Goal: Information Seeking & Learning: Check status

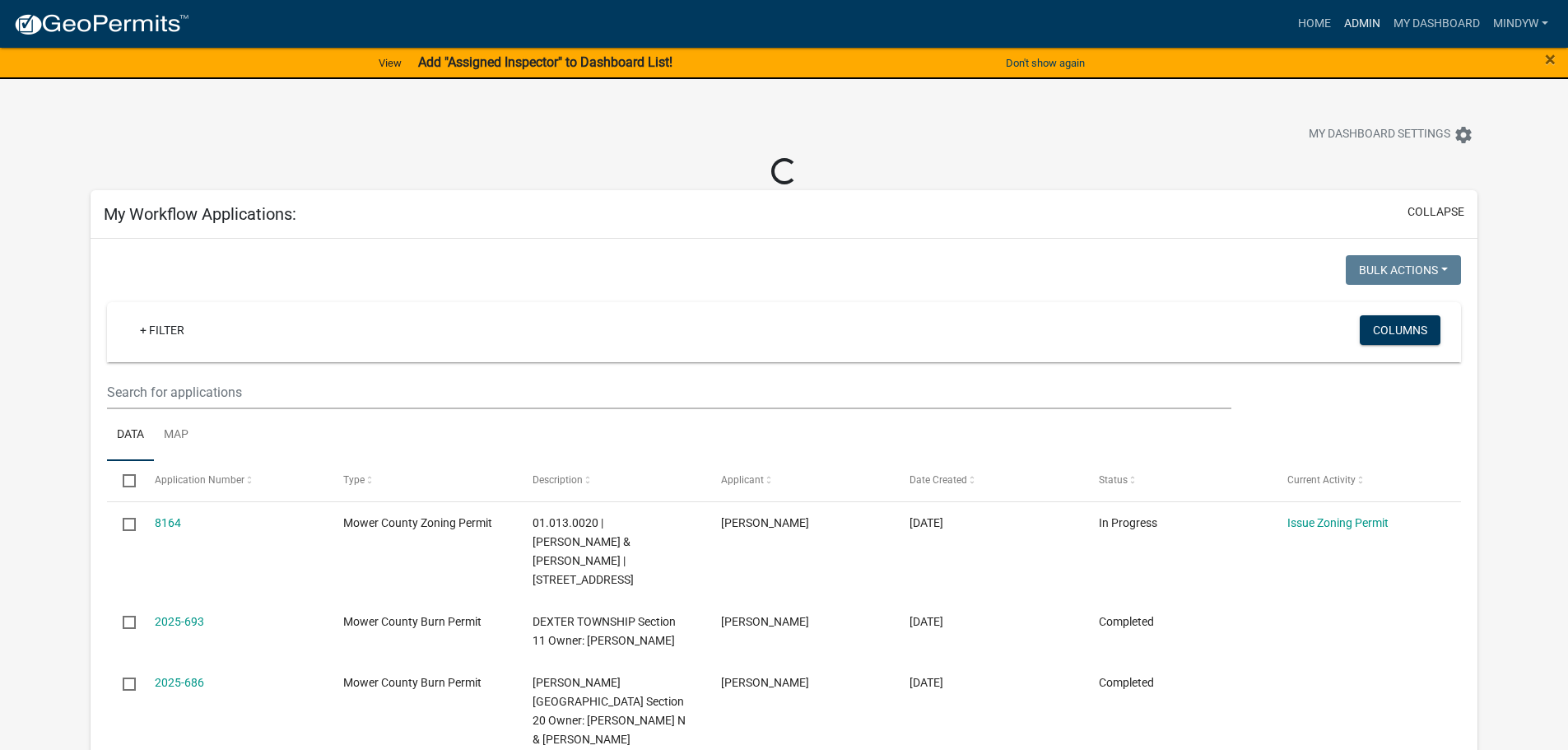
click at [1361, 28] on link "Admin" at bounding box center [1362, 24] width 49 height 31
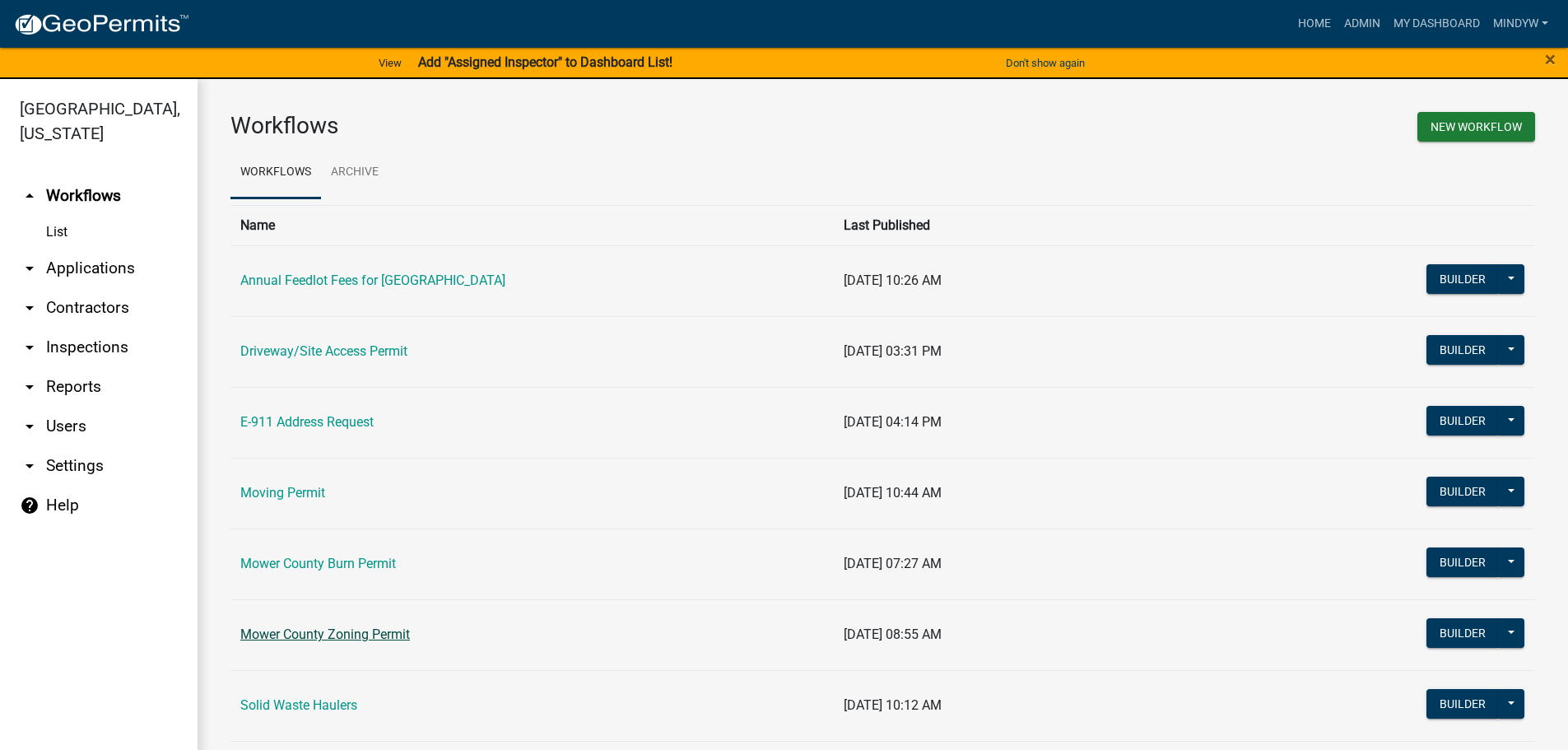
click at [332, 638] on link "Mower County Zoning Permit" at bounding box center [325, 633] width 169 height 15
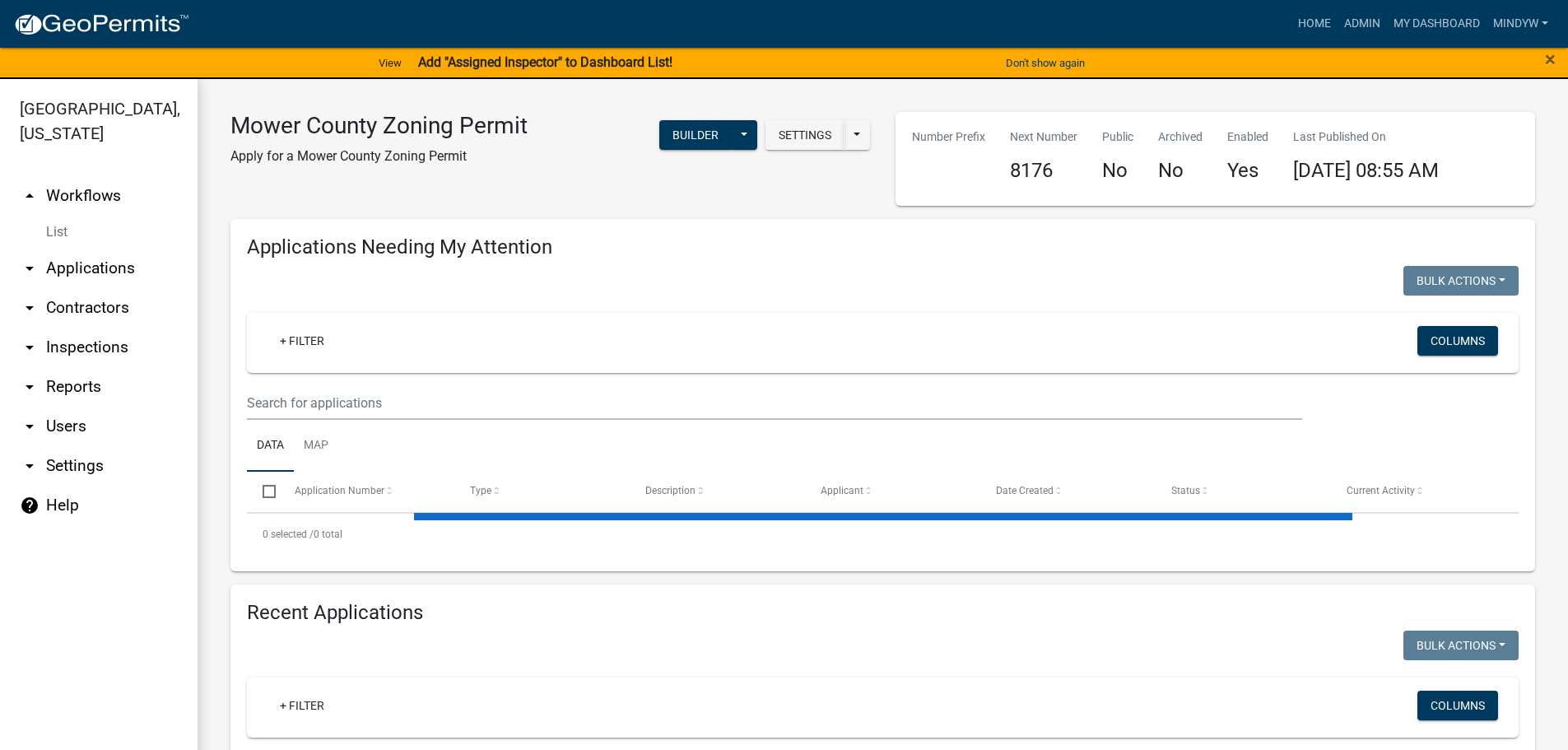
select select "1: 25"
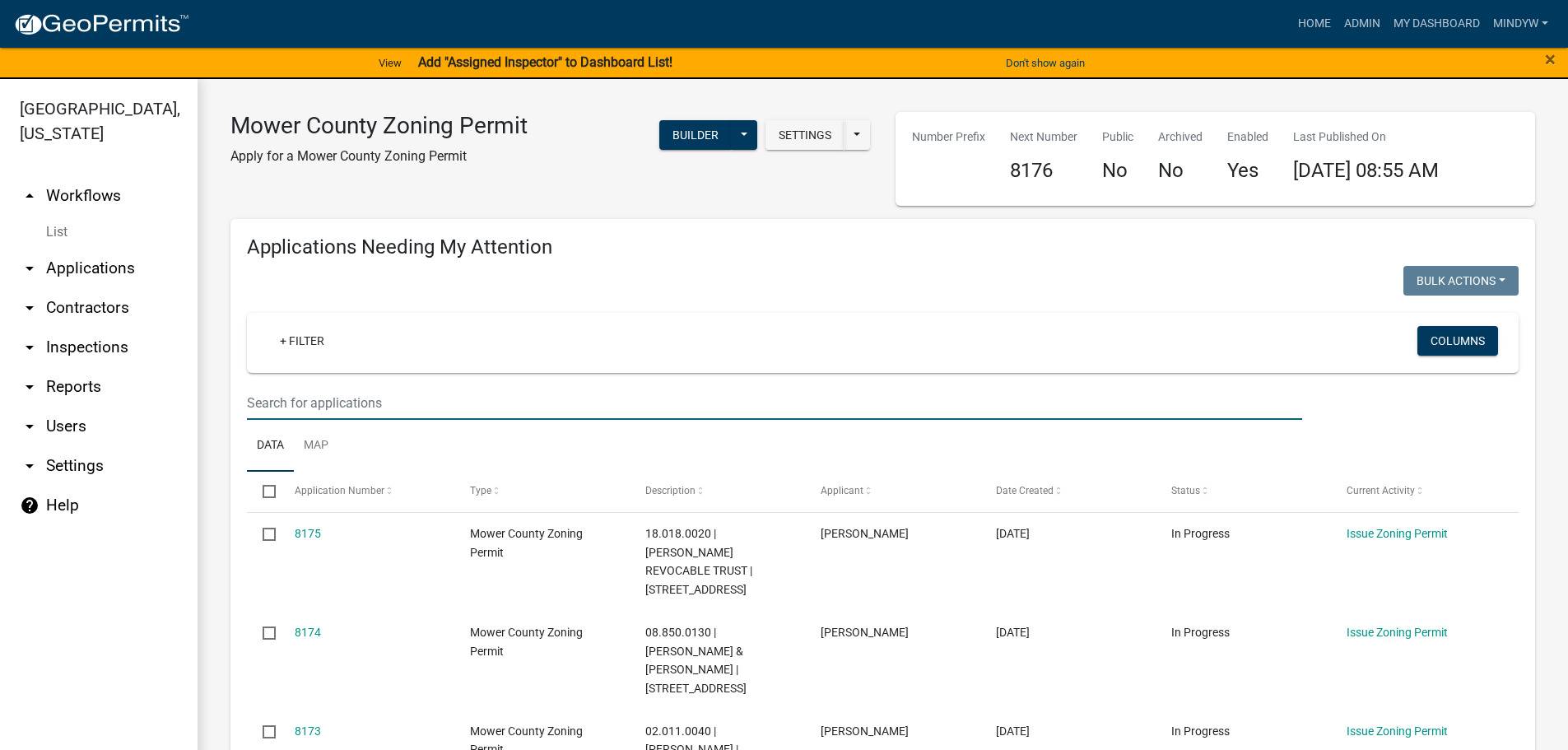
click at [356, 407] on input "text" at bounding box center [774, 402] width 1055 height 34
type input "drink"
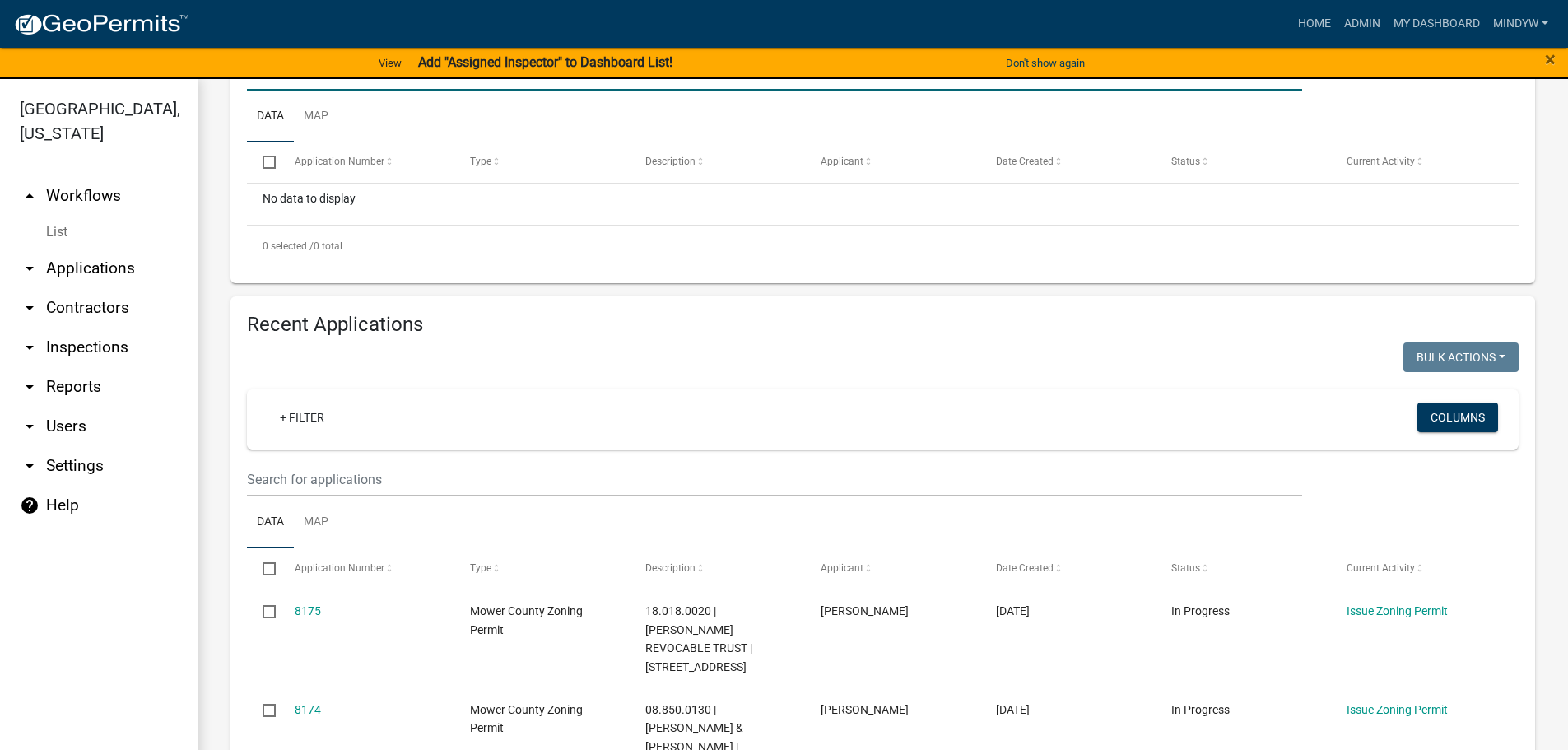
scroll to position [165, 0]
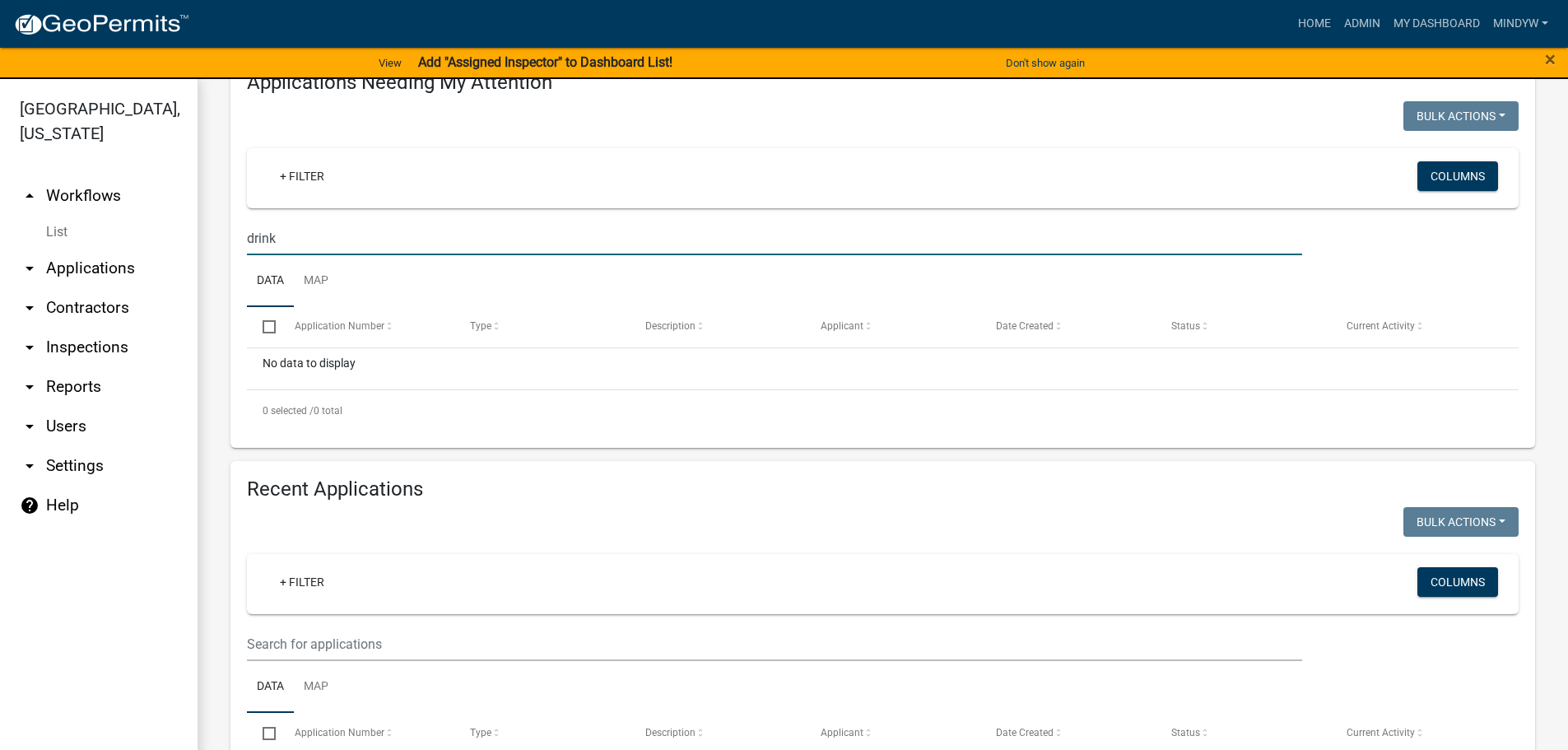
drag, startPoint x: 294, startPoint y: 238, endPoint x: 229, endPoint y: 237, distance: 65.0
click at [229, 237] on div "Applications Needing My Attention Bulk Actions Void Expire Lock Withdraw + Filt…" at bounding box center [883, 251] width 1329 height 393
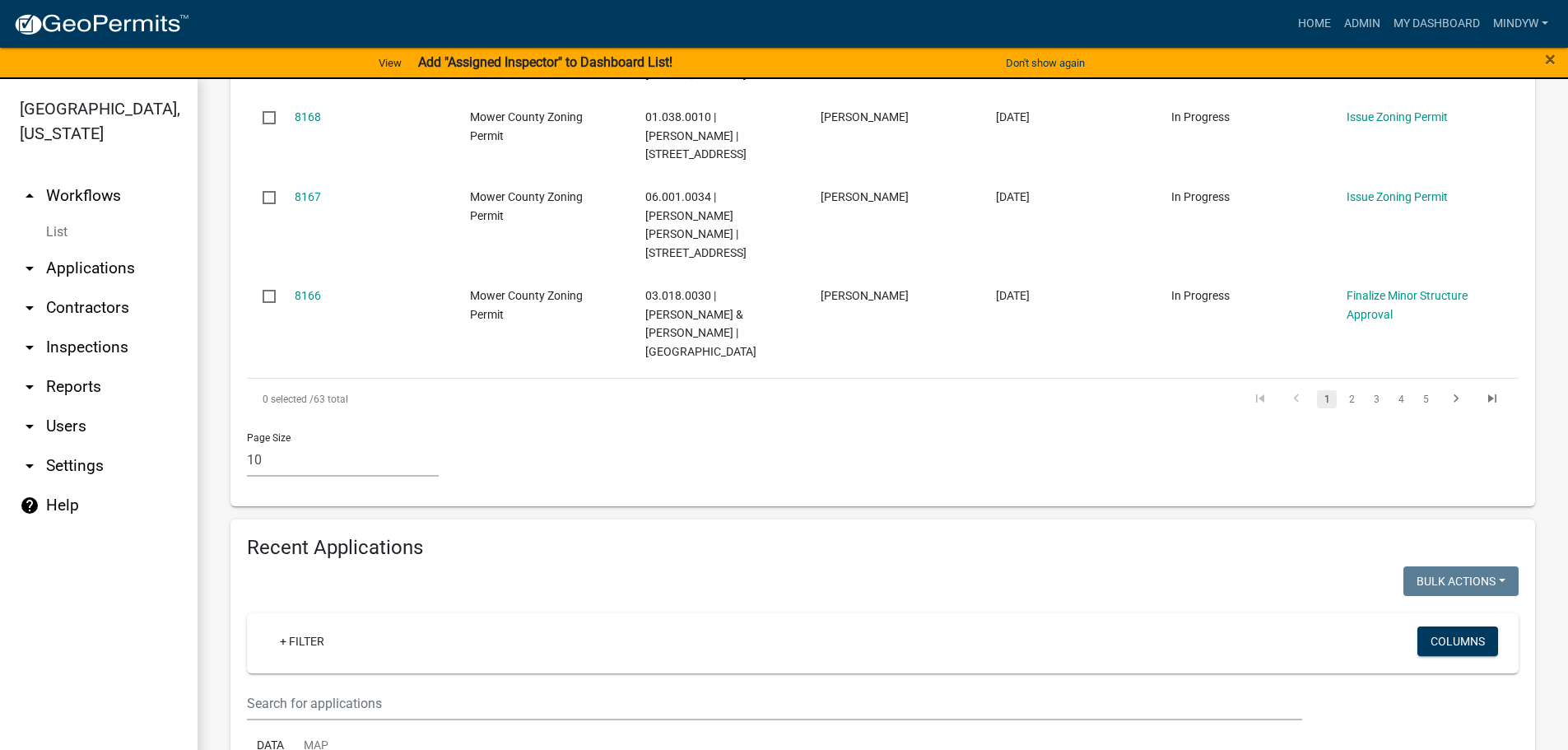
scroll to position [1069, 0]
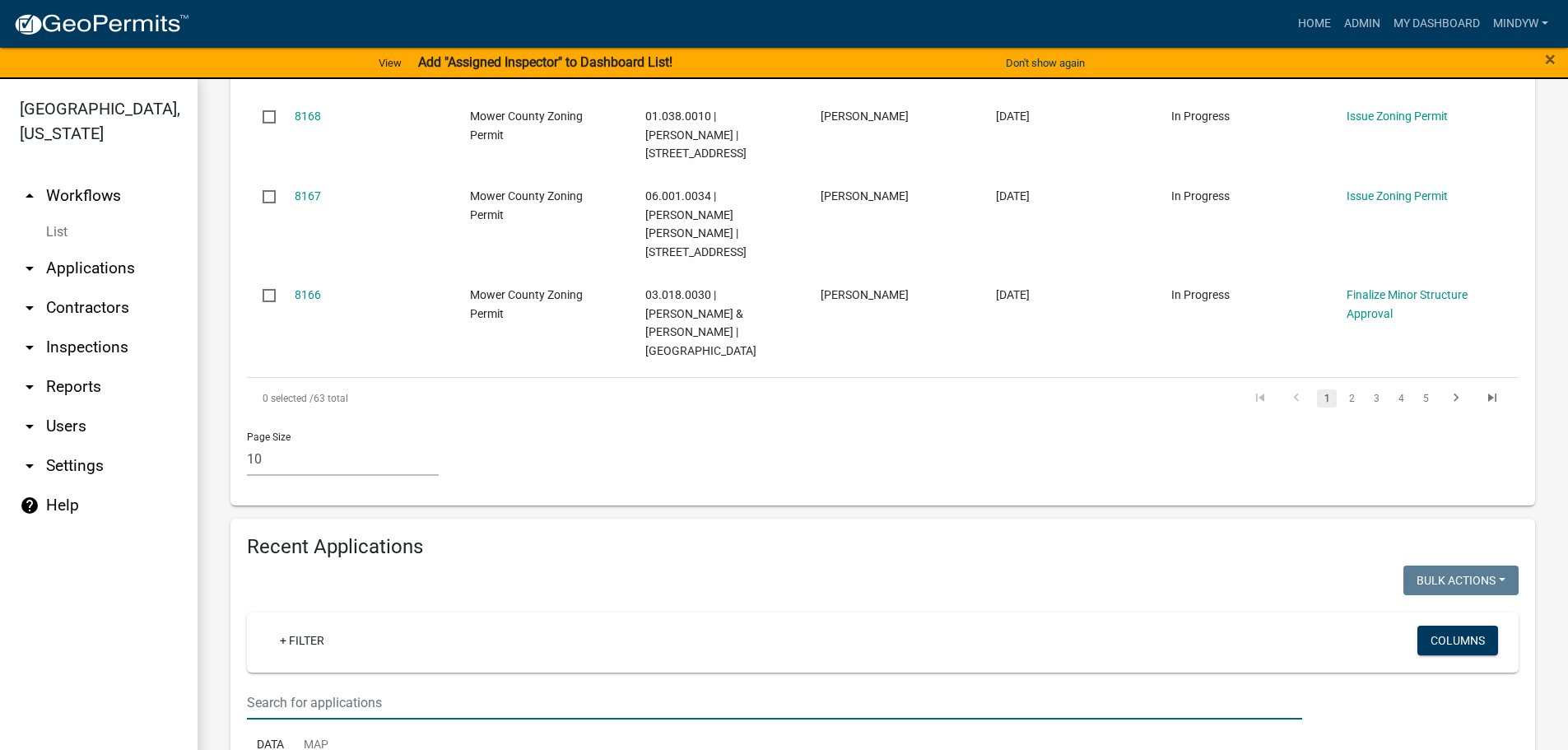
click at [320, 685] on input "text" at bounding box center [774, 702] width 1055 height 34
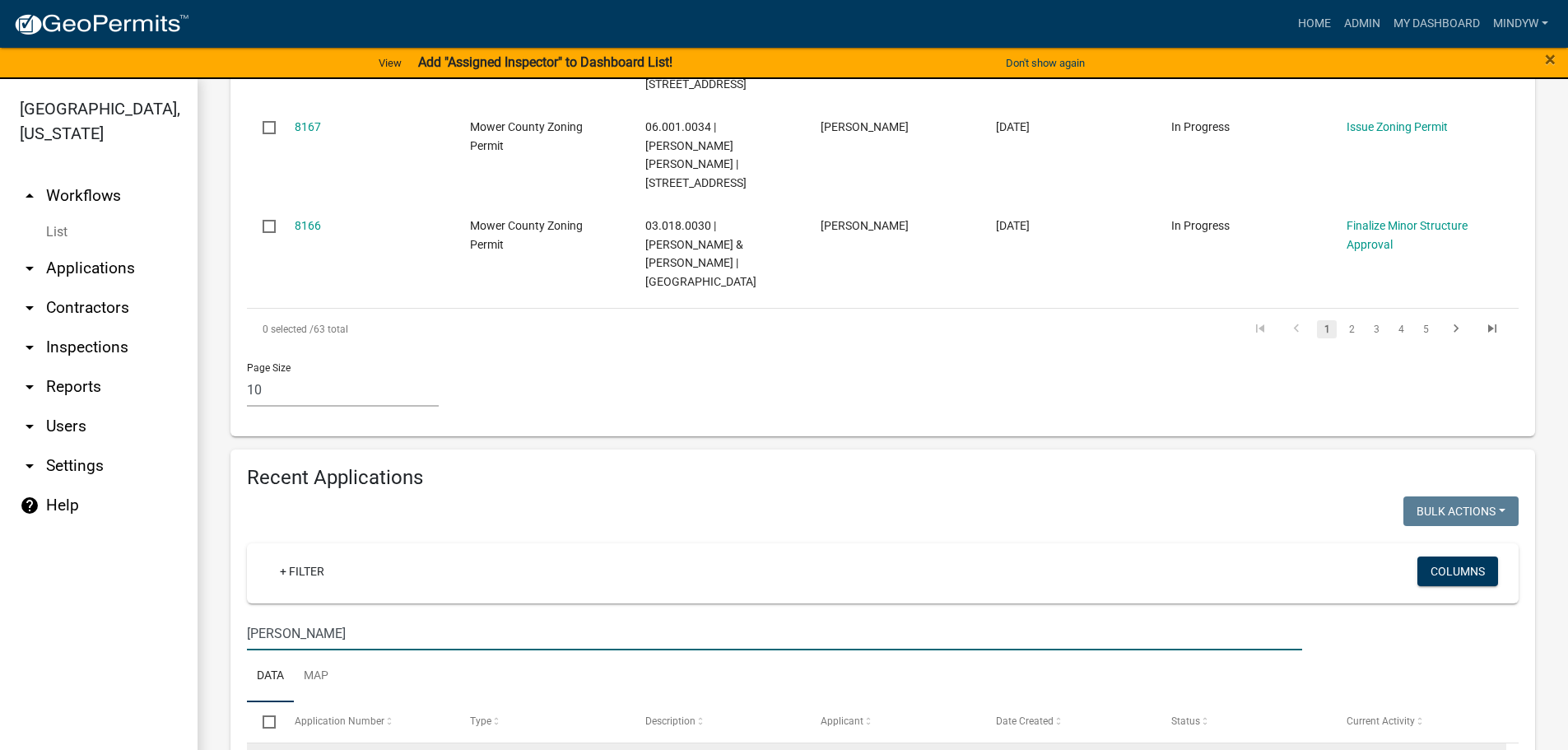
type input "[PERSON_NAME]"
click at [314, 749] on link "7970" at bounding box center [308, 764] width 26 height 13
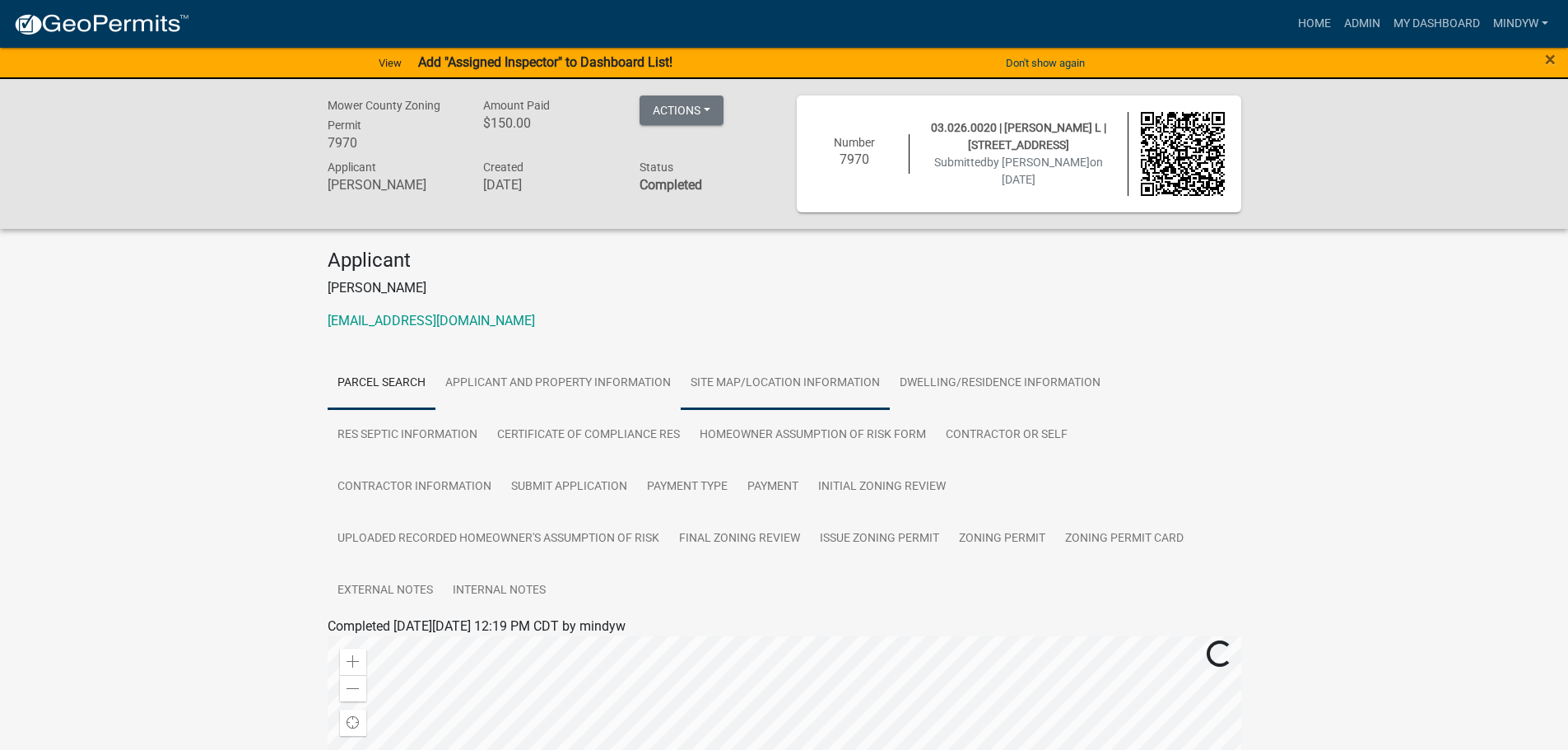
click at [790, 377] on link "Site Map/Location Information" at bounding box center [786, 383] width 209 height 53
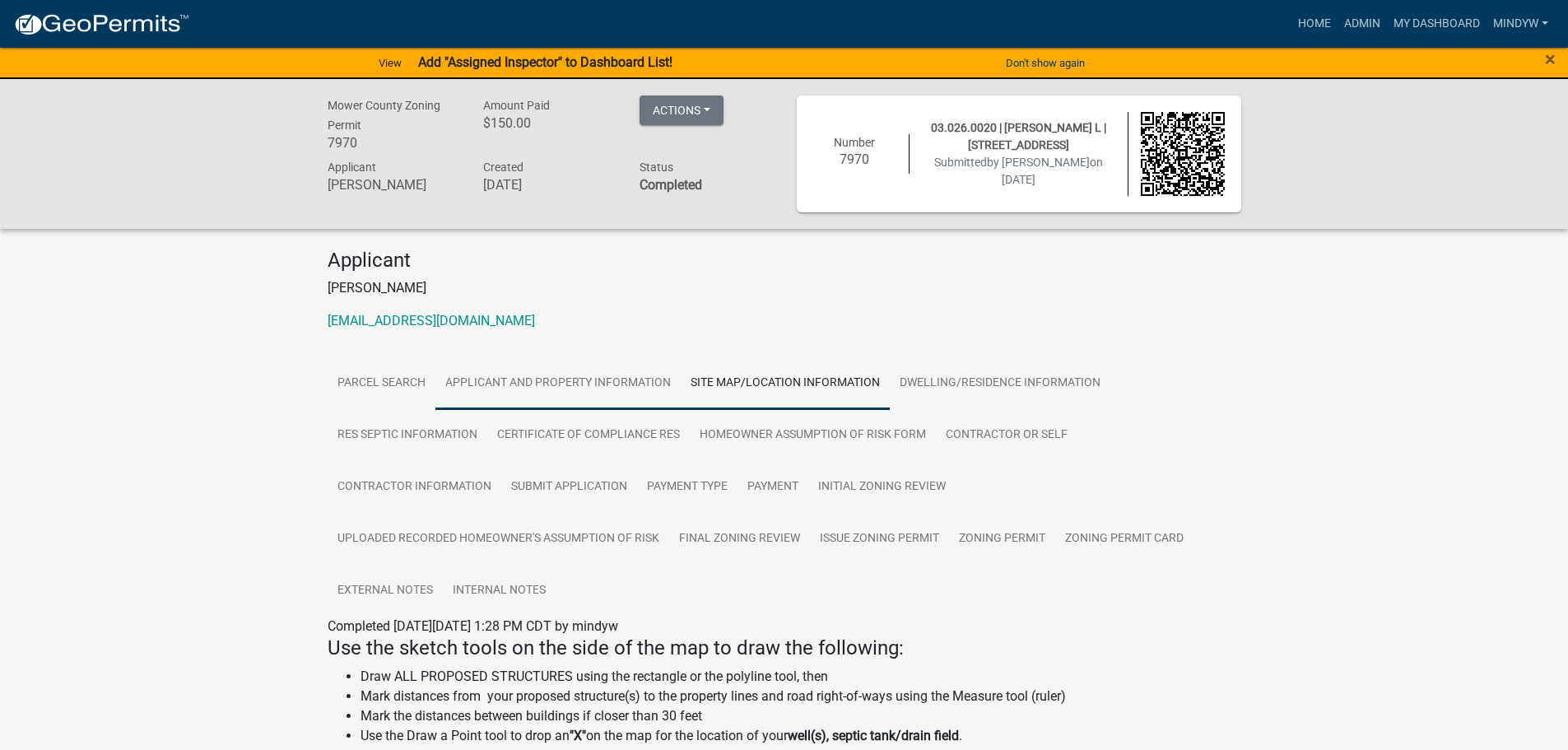
click at [533, 379] on link "Applicant and Property Information" at bounding box center [557, 383] width 245 height 53
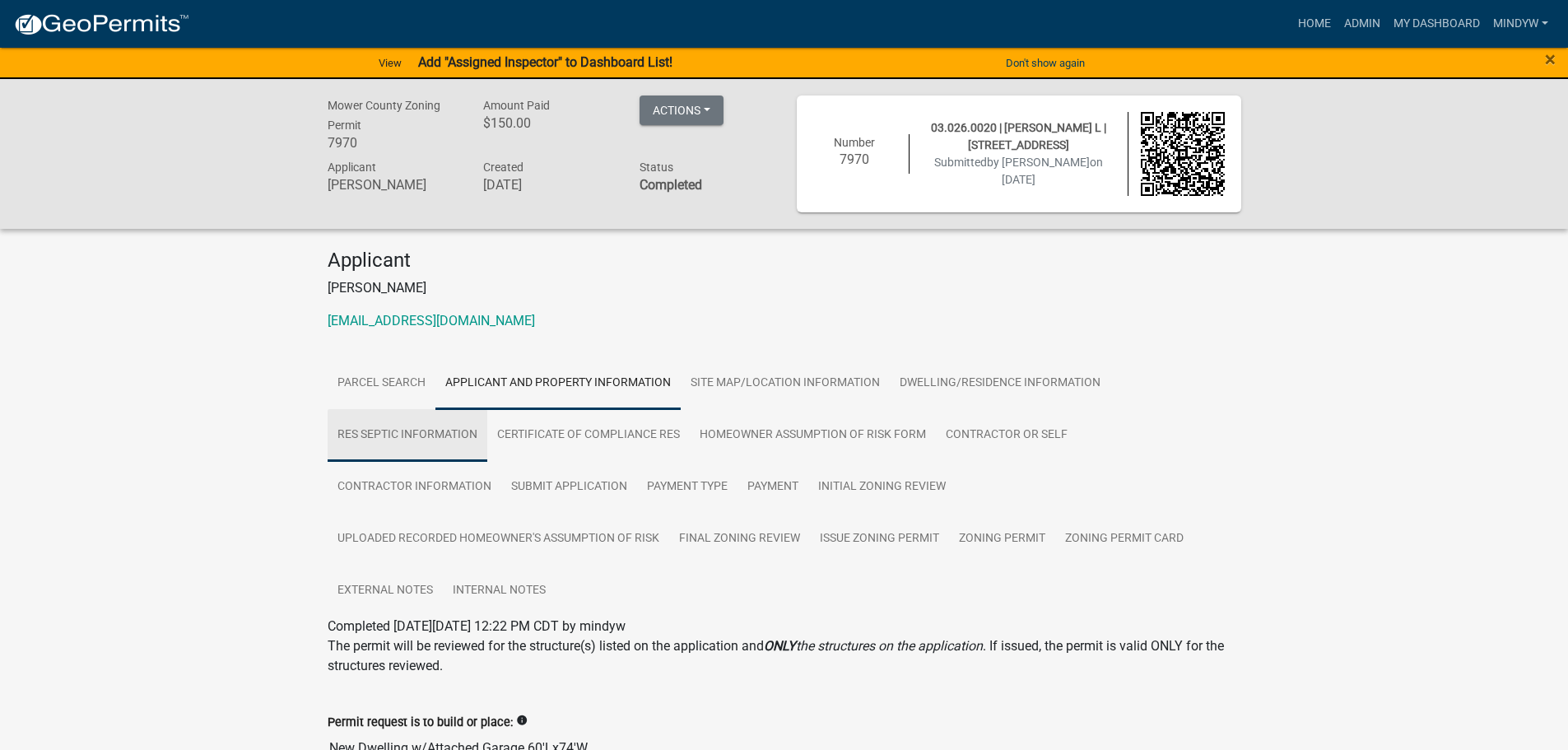
click at [408, 432] on link "Res Septic Information" at bounding box center [407, 435] width 159 height 53
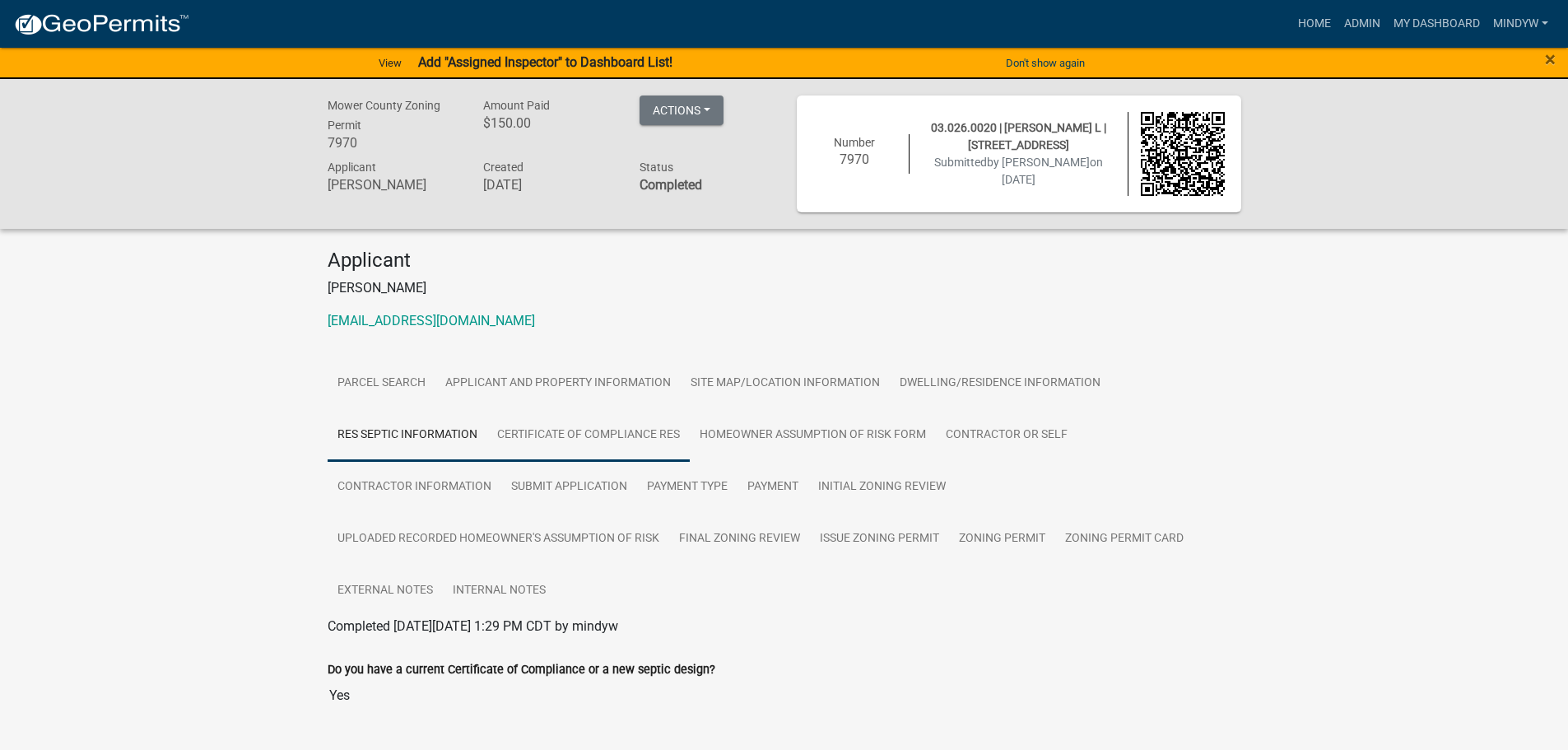
click at [594, 431] on link "Certificate of Compliance Res" at bounding box center [588, 435] width 202 height 53
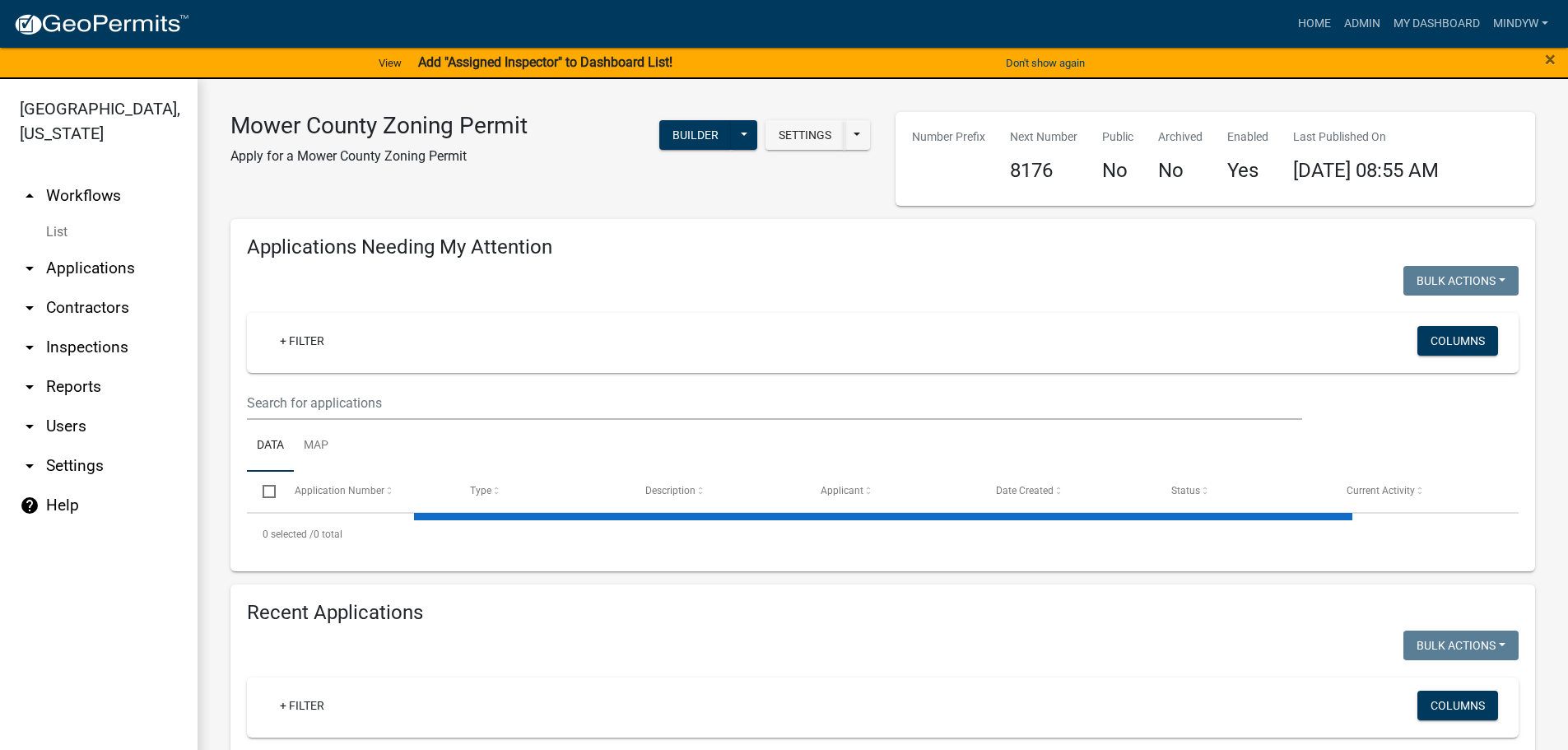
select select "1: 25"
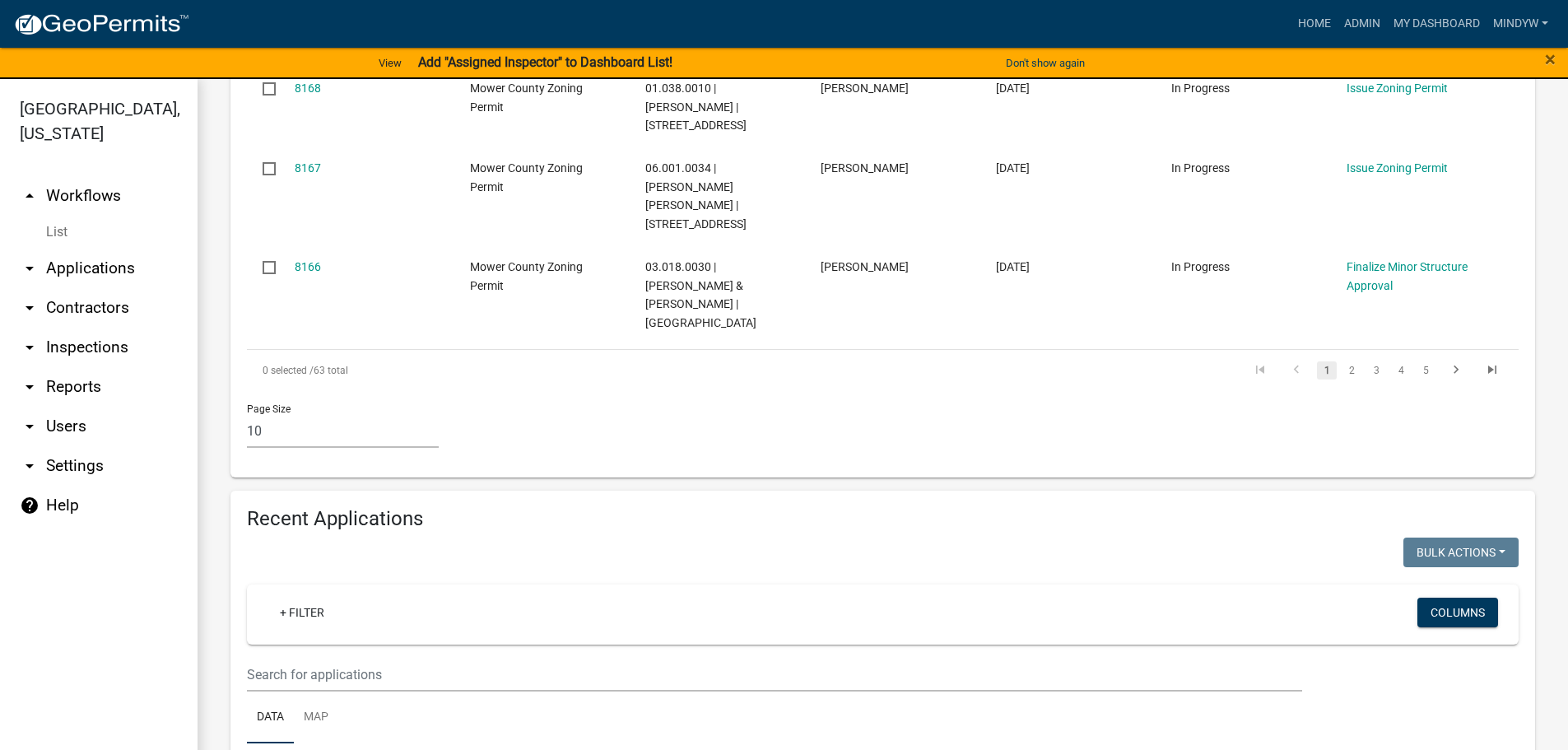
scroll to position [1152, 0]
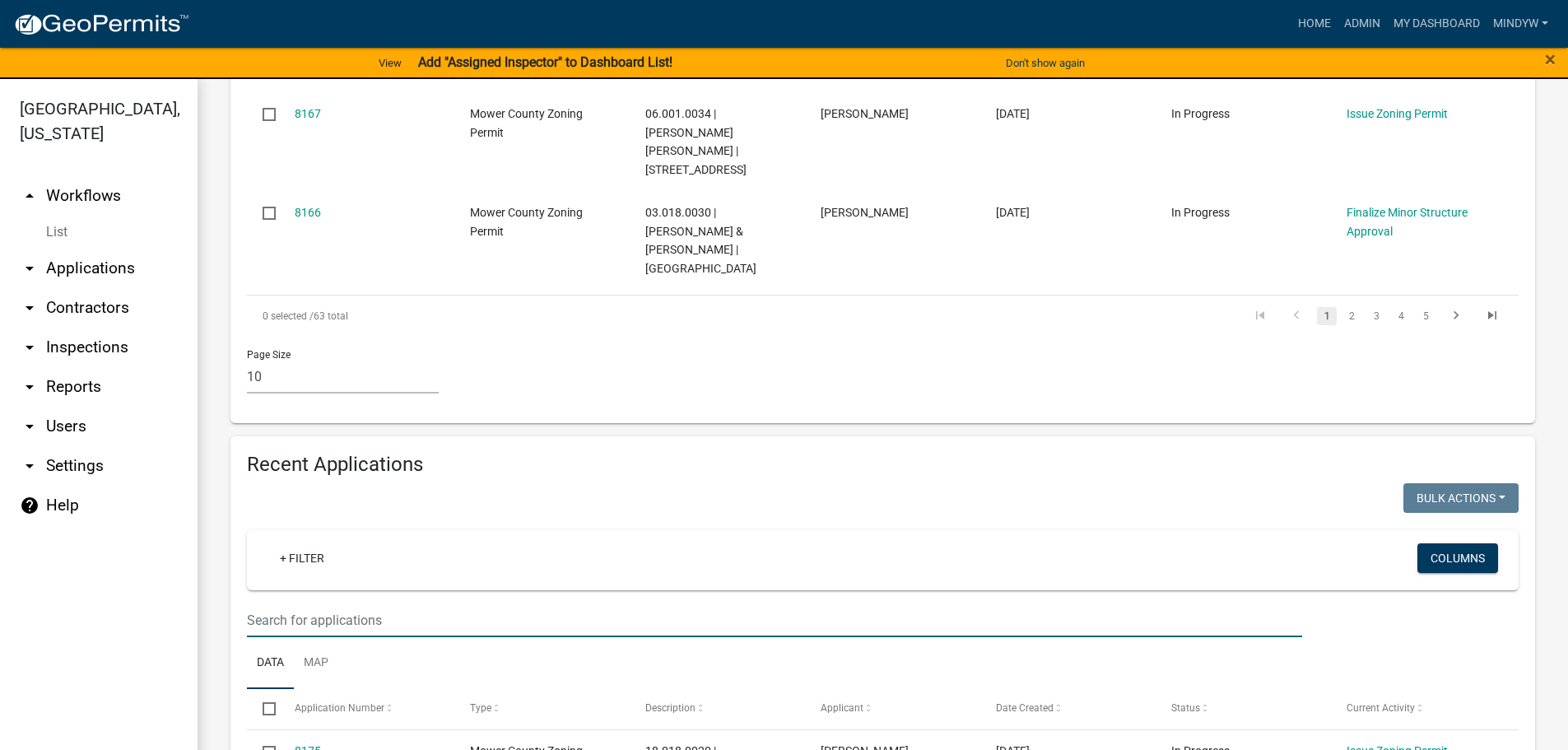
click at [408, 603] on input "text" at bounding box center [774, 620] width 1055 height 34
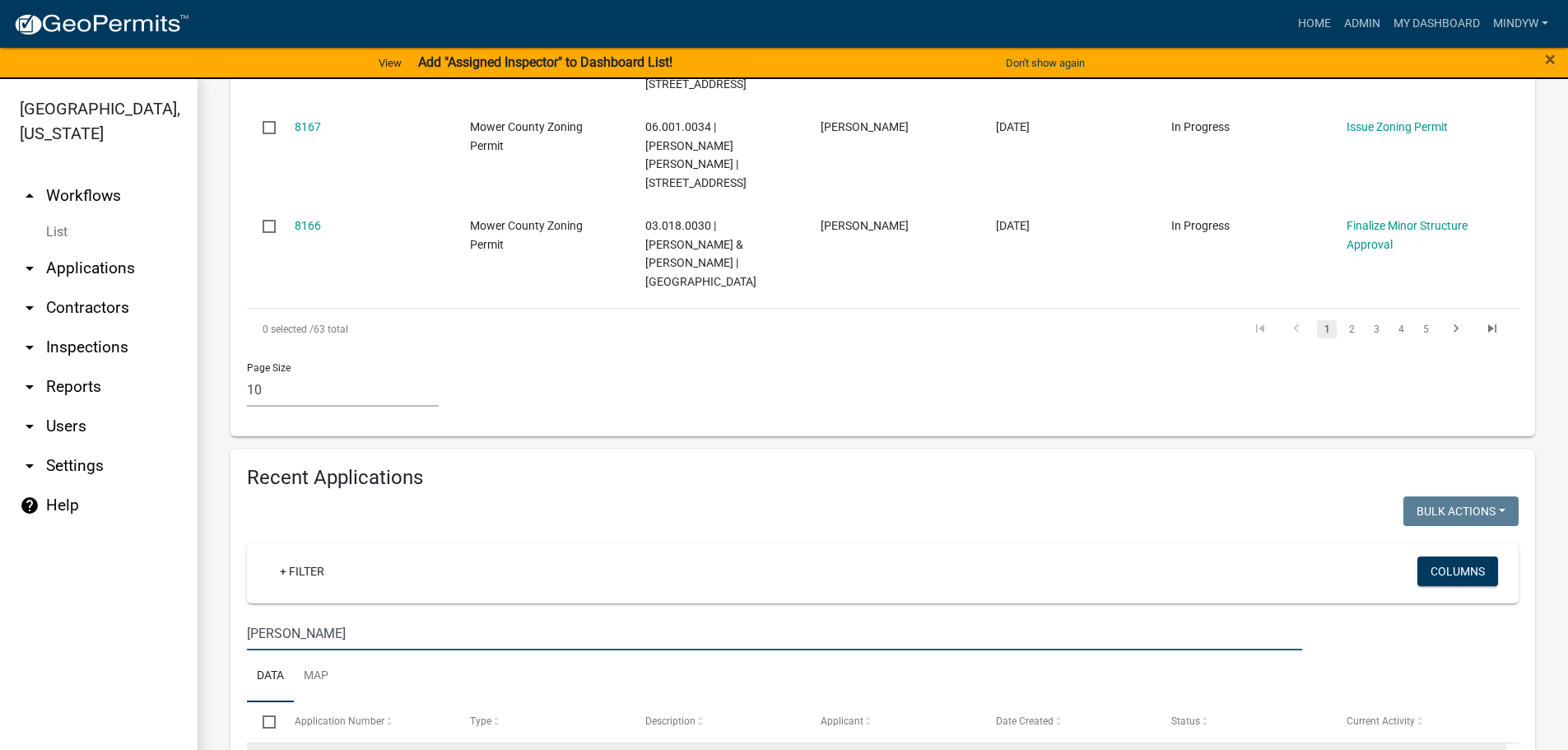
type input "[PERSON_NAME]"
click at [295, 749] on link "7970" at bounding box center [308, 764] width 26 height 13
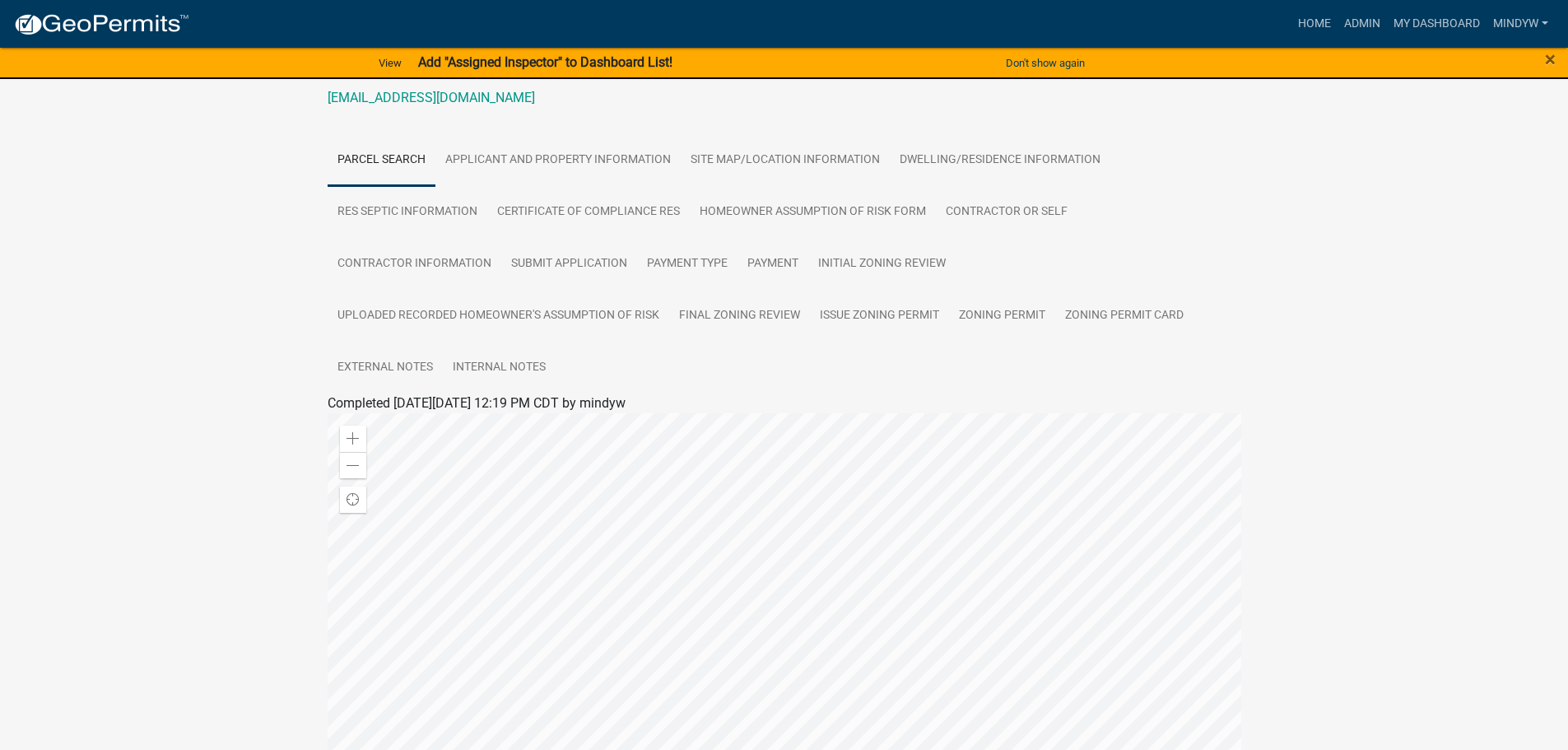
scroll to position [214, 0]
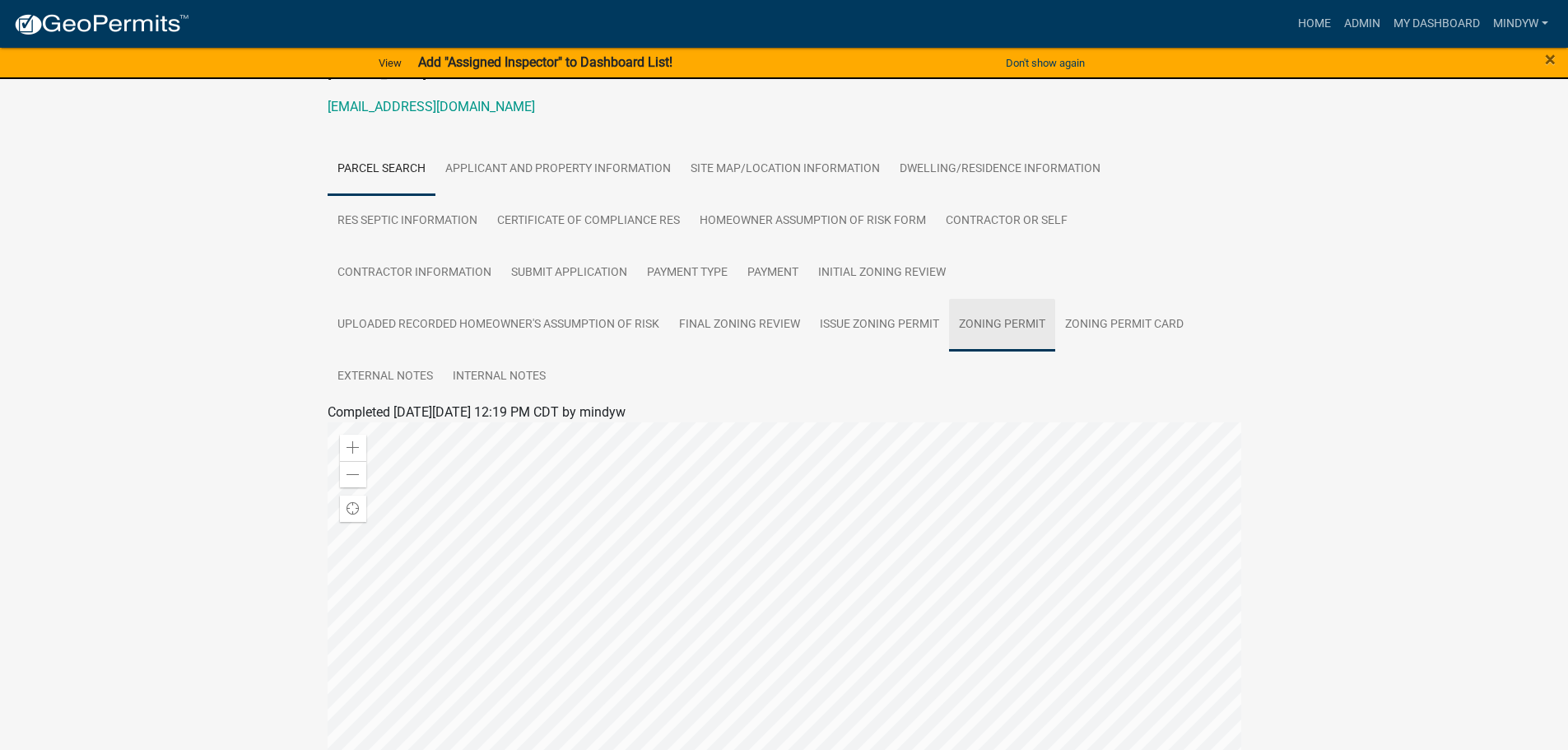
click at [1005, 324] on link "Zoning Permit" at bounding box center [1003, 325] width 107 height 53
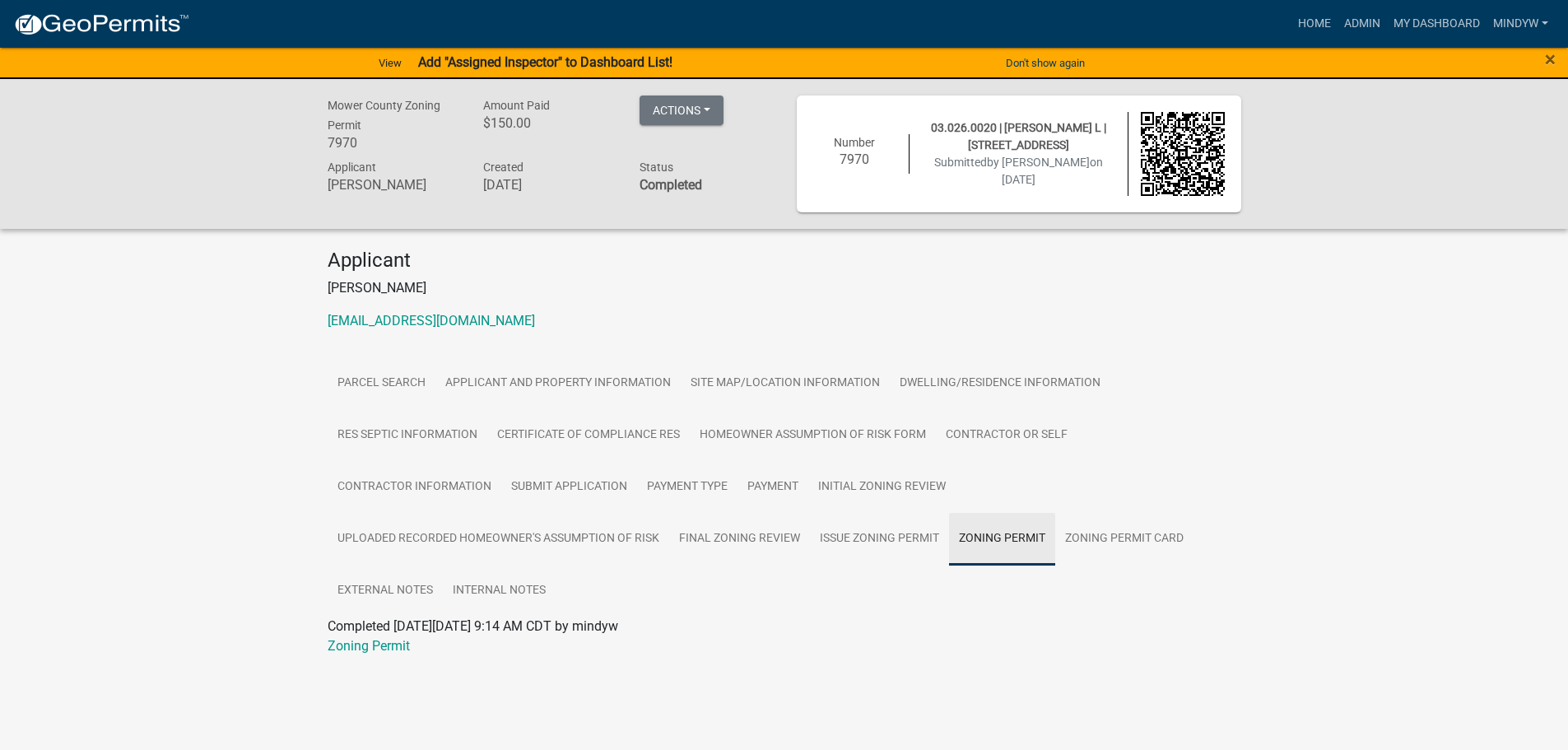
scroll to position [0, 0]
click at [379, 645] on link "Zoning Permit" at bounding box center [374, 645] width 82 height 15
click at [1149, 532] on link "Zoning Permit Card" at bounding box center [1130, 539] width 138 height 53
click at [404, 647] on link "Zoning Permit Card" at bounding box center [390, 645] width 113 height 15
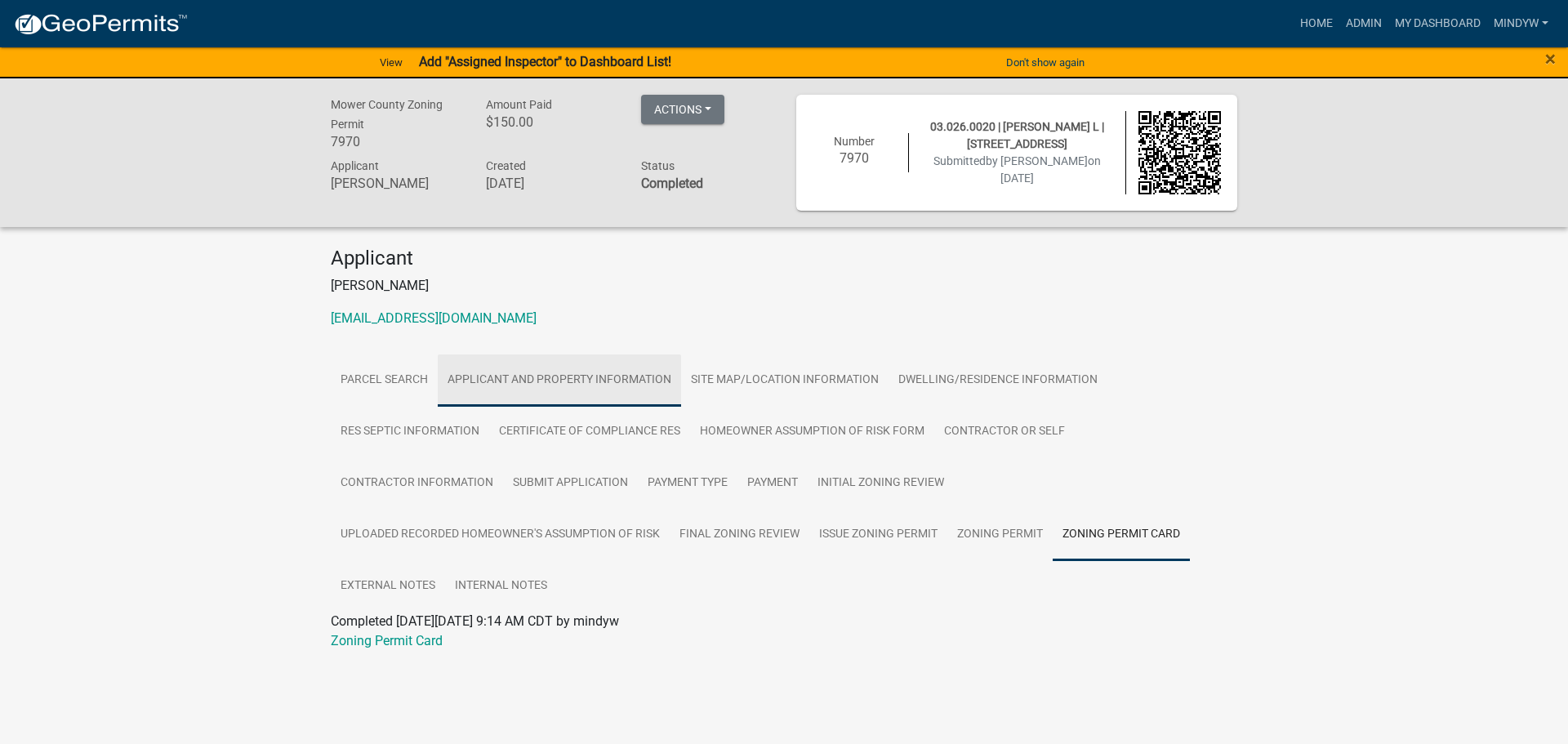
click at [520, 376] on link "Applicant and Property Information" at bounding box center [559, 380] width 243 height 52
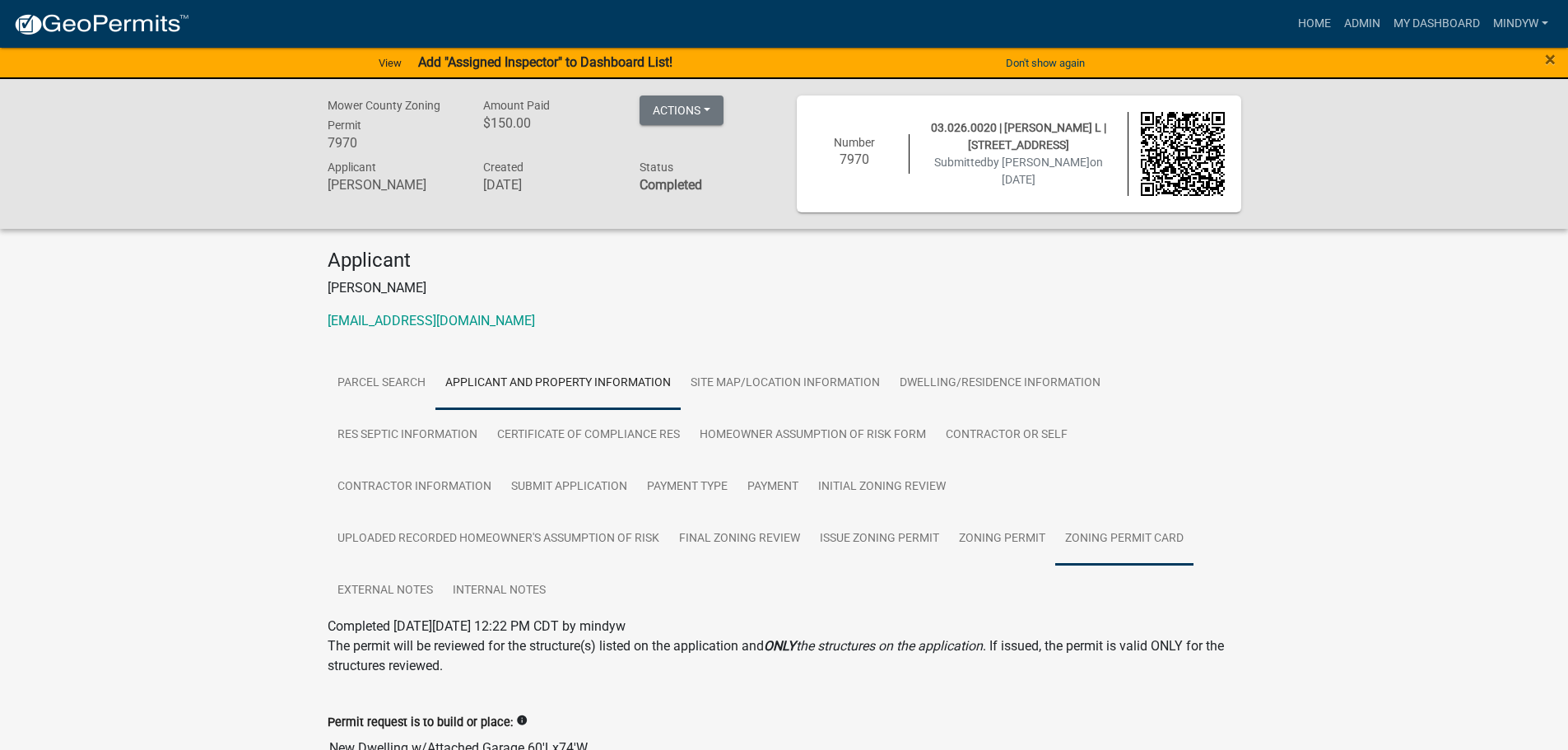
click at [1111, 526] on link "Zoning Permit Card" at bounding box center [1125, 539] width 138 height 53
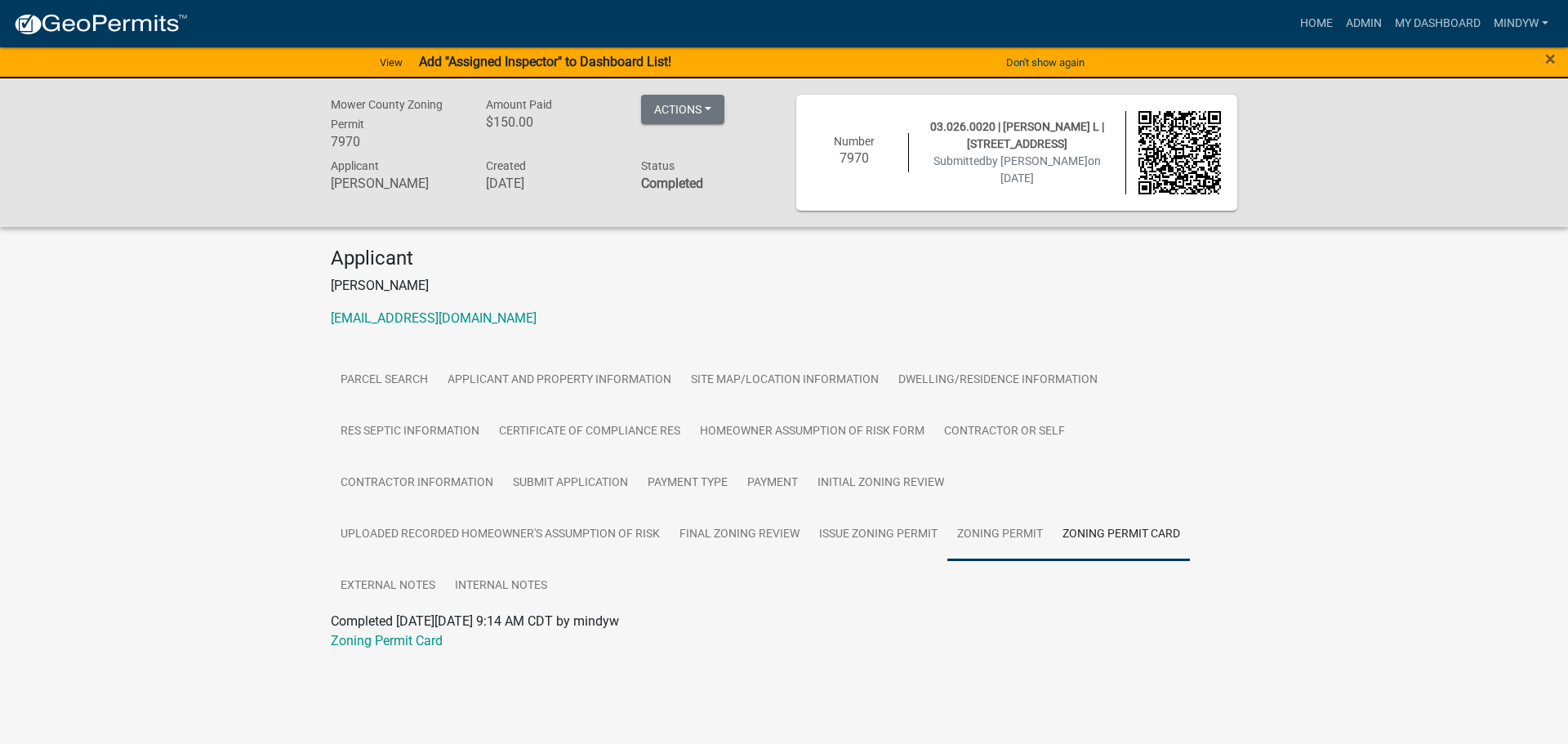
click at [1006, 529] on link "Zoning Permit" at bounding box center [1000, 535] width 106 height 52
click at [405, 646] on link "Zoning Permit" at bounding box center [371, 640] width 81 height 15
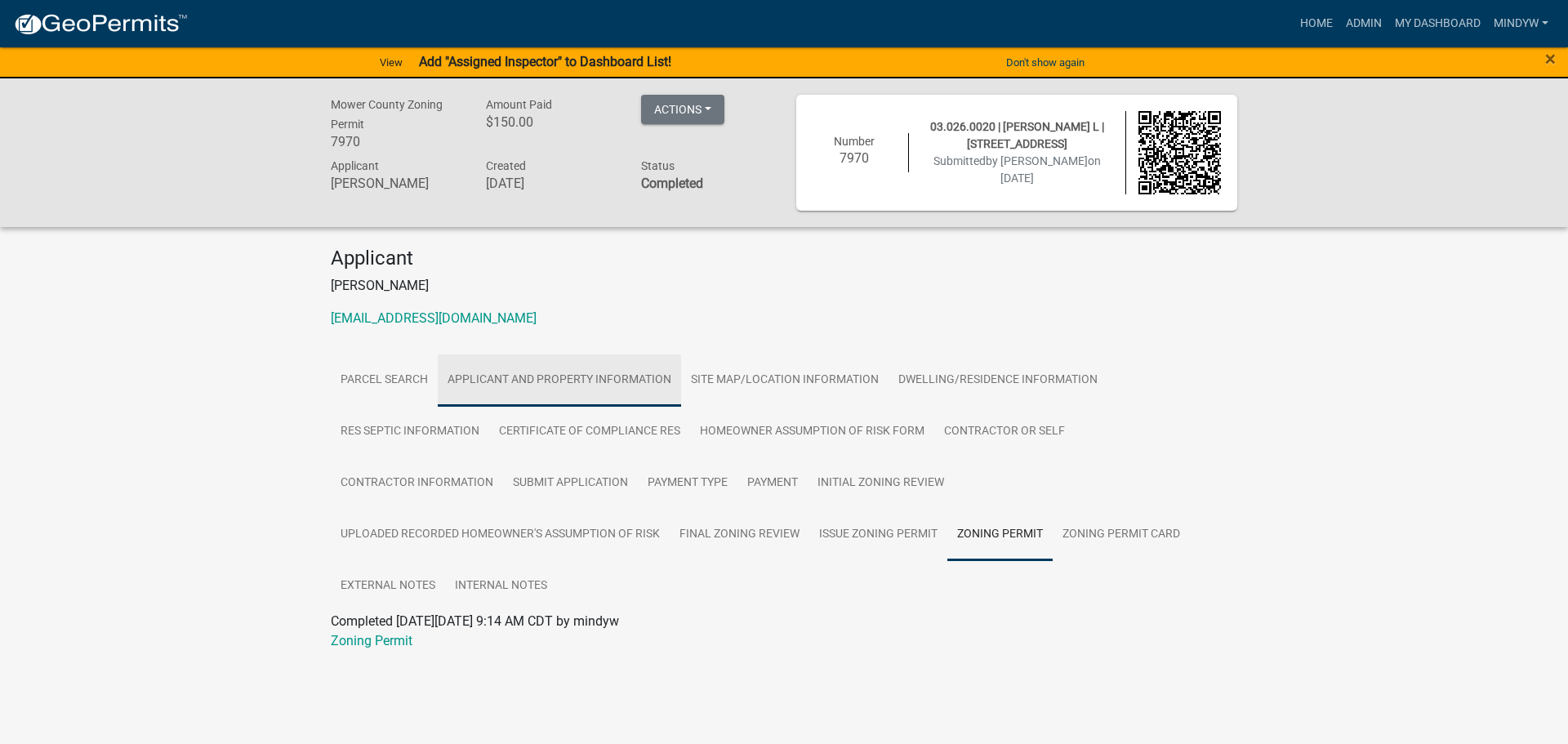
click at [532, 378] on link "Applicant and Property Information" at bounding box center [559, 380] width 243 height 52
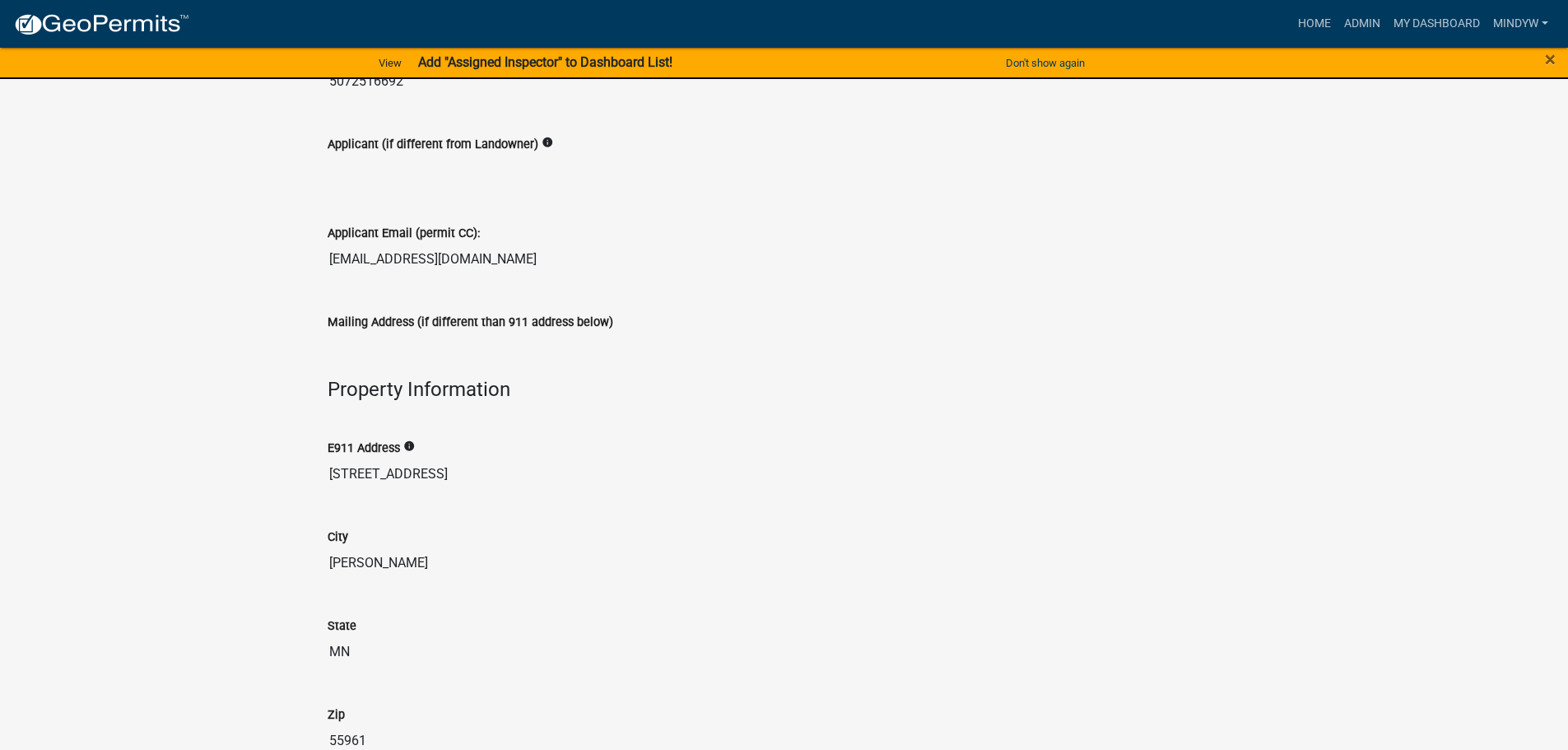
scroll to position [1234, 0]
drag, startPoint x: 439, startPoint y: 468, endPoint x: 331, endPoint y: 466, distance: 108.0
click at [331, 466] on input "[STREET_ADDRESS]" at bounding box center [785, 473] width 914 height 33
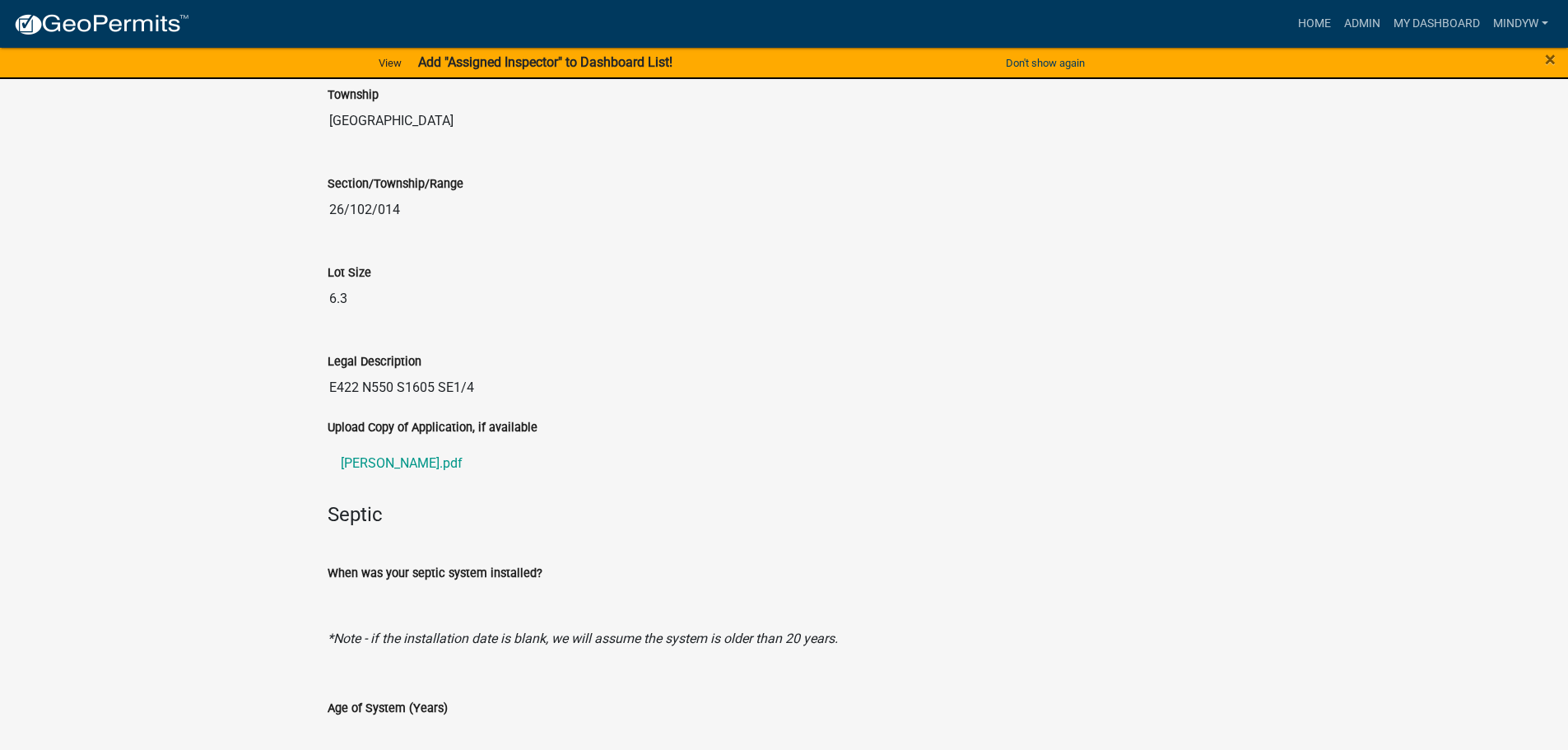
scroll to position [2140, 0]
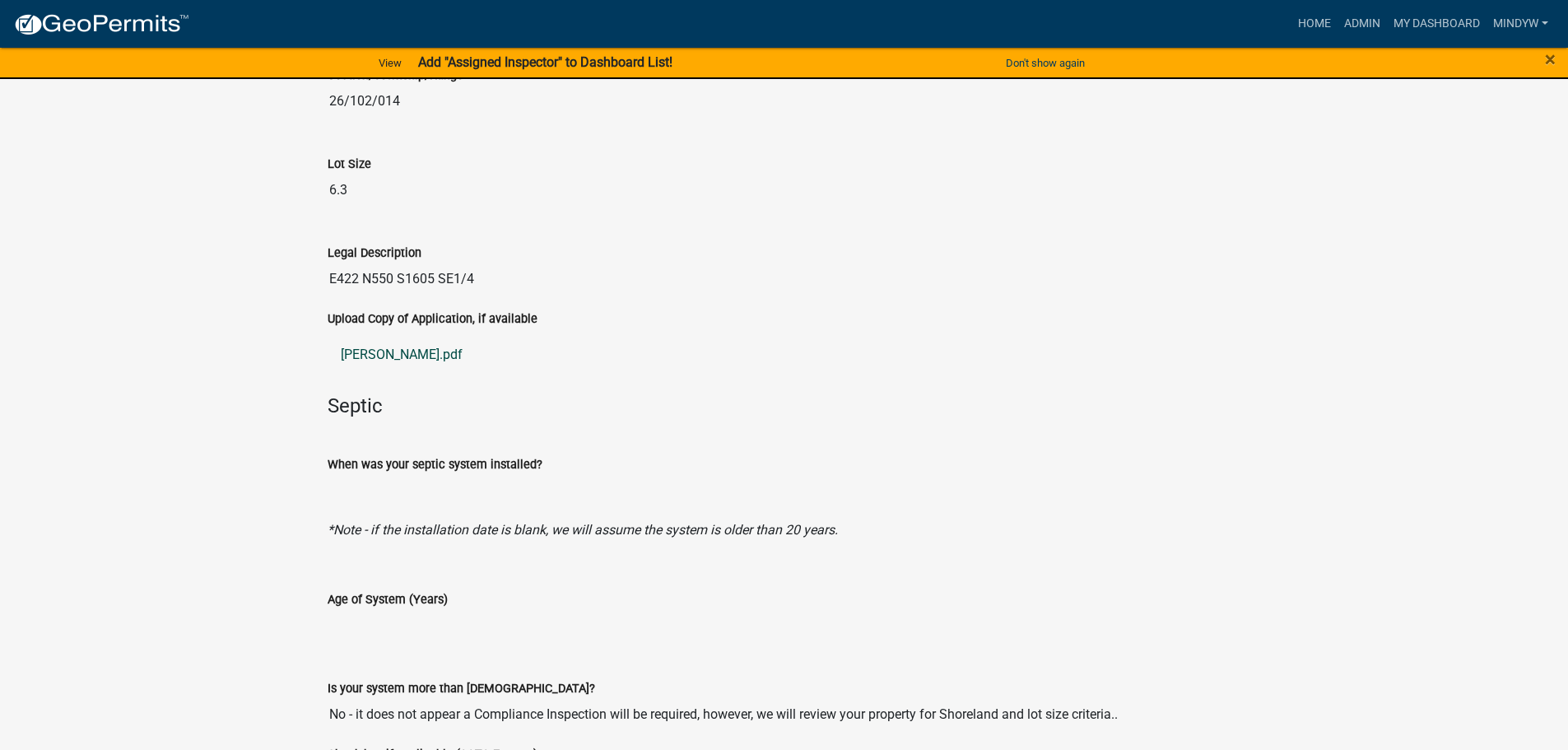
click at [415, 357] on link "[PERSON_NAME].pdf" at bounding box center [785, 354] width 914 height 39
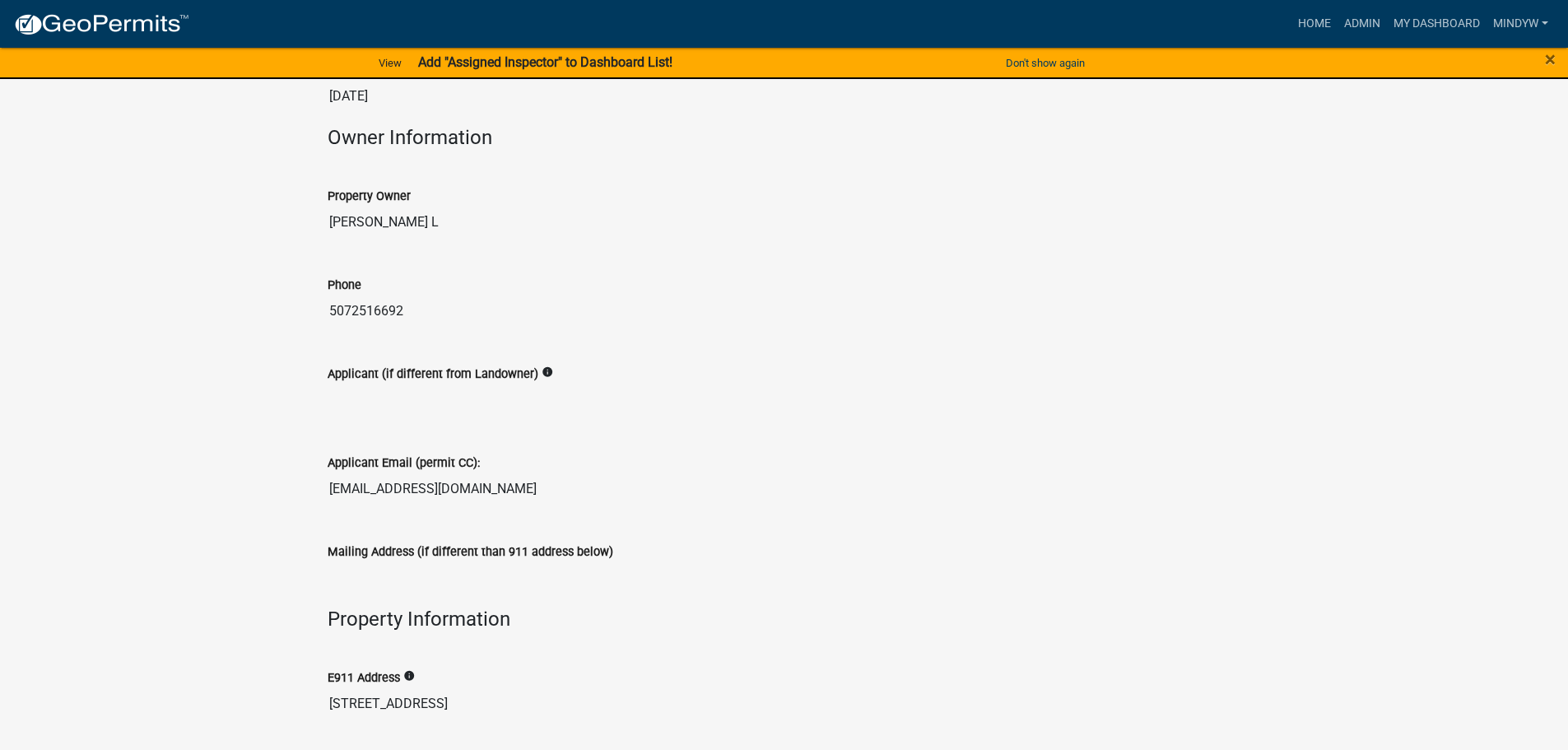
scroll to position [988, 0]
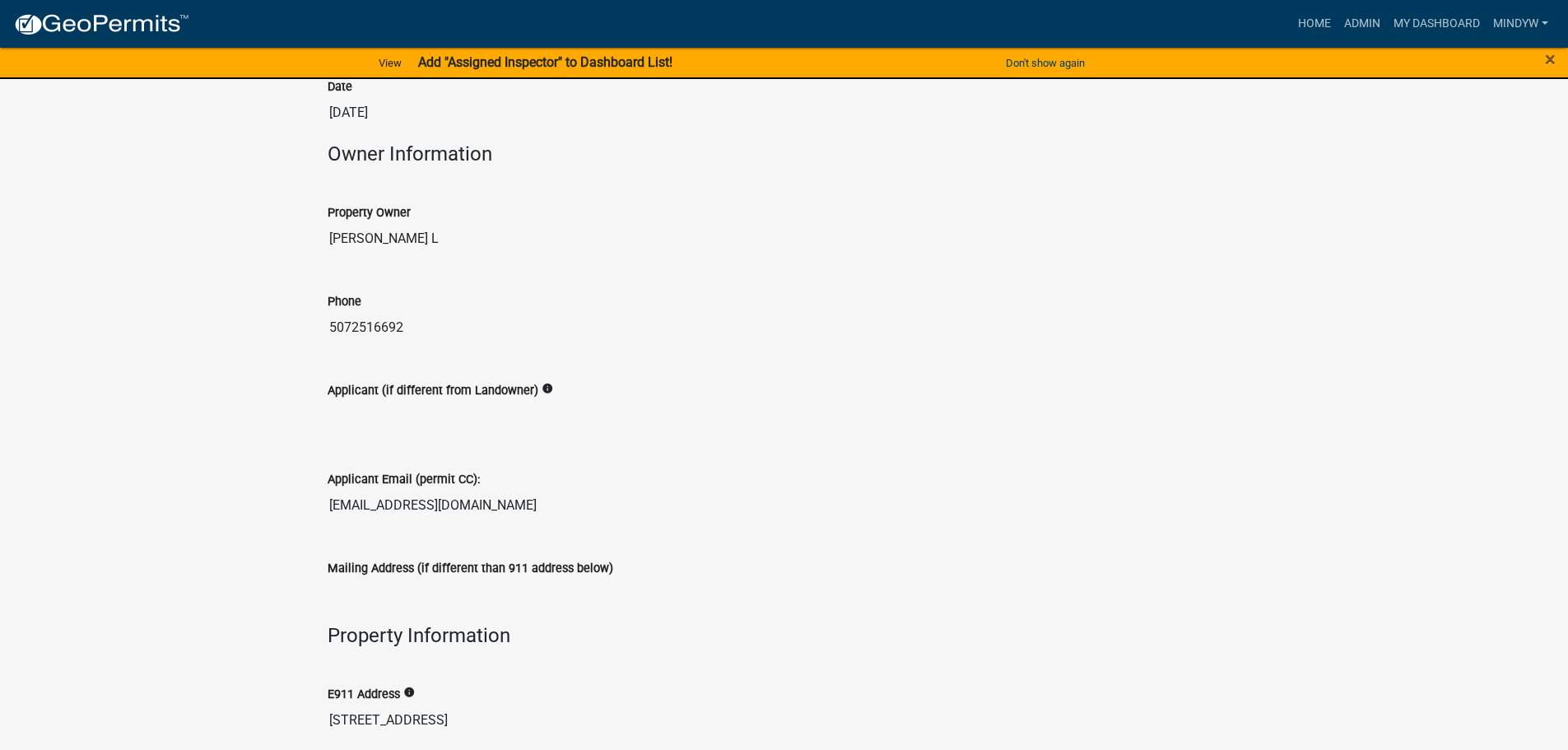
drag, startPoint x: 511, startPoint y: 510, endPoint x: 323, endPoint y: 500, distance: 188.3
click at [323, 500] on div "Applicant Email (permit CC): [EMAIL_ADDRESS][DOMAIN_NAME]" at bounding box center [784, 491] width 939 height 89
